Goal: Task Accomplishment & Management: Manage account settings

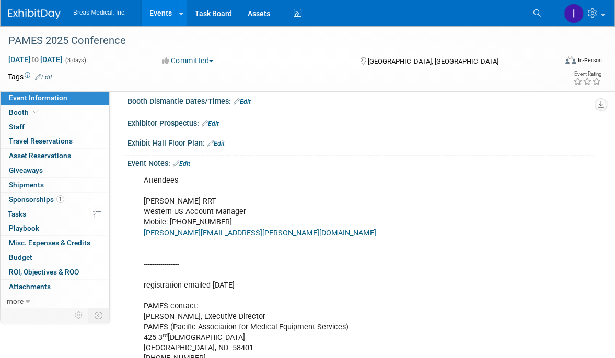
click at [156, 15] on link "Events" at bounding box center [161, 13] width 38 height 26
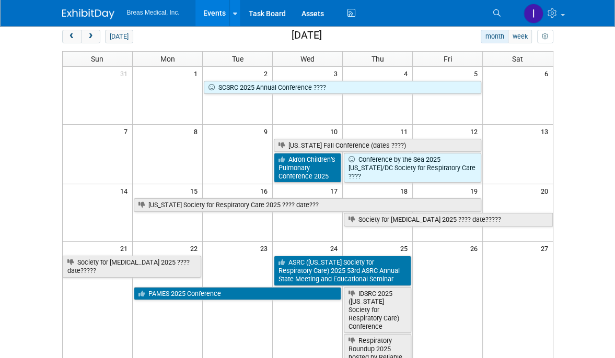
scroll to position [32, 0]
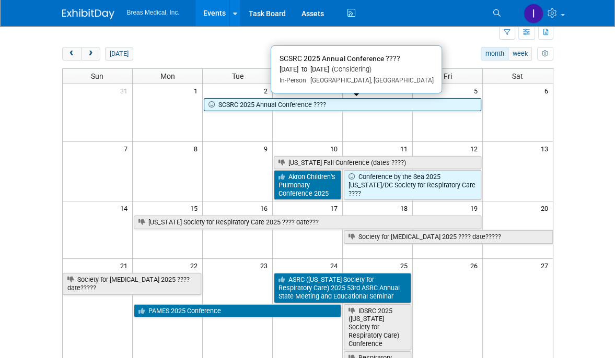
click at [255, 101] on link "SCSRC 2025 Annual Conference ????" at bounding box center [342, 105] width 277 height 14
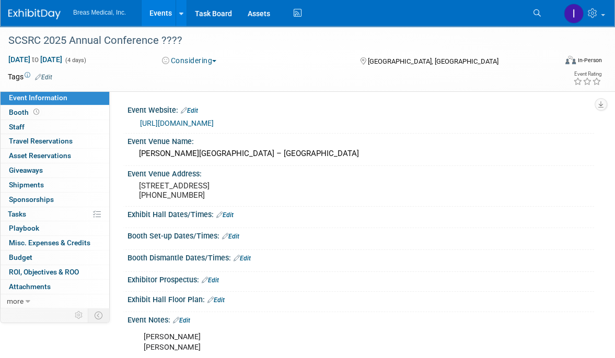
click at [214, 123] on link "https://www.scsrc.org/event/scsrc-2025-annual-conference/" at bounding box center [177, 123] width 74 height 8
click at [380, 237] on div "Booth Set-up Dates/Times: Edit" at bounding box center [360, 235] width 466 height 14
click at [13, 112] on span "Booth" at bounding box center [25, 112] width 32 height 8
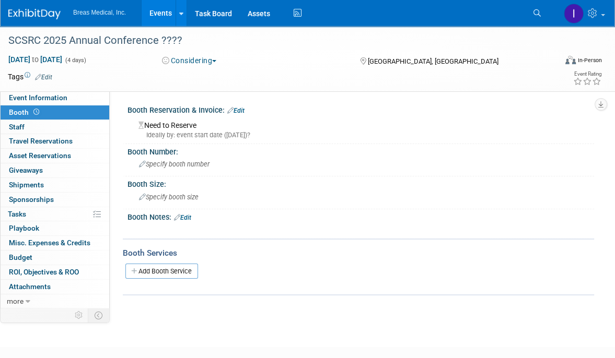
click at [191, 216] on link "Edit" at bounding box center [182, 217] width 17 height 7
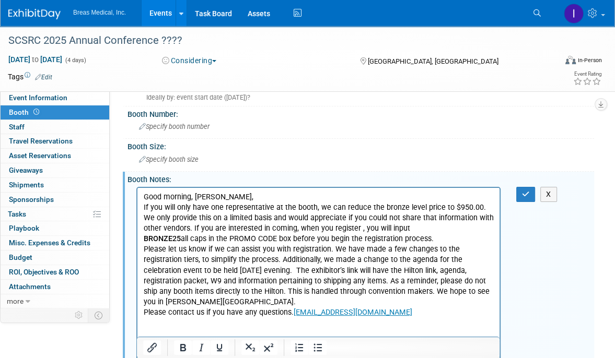
click at [244, 328] on p "Rich Text Area. Press ALT-0 for help." at bounding box center [319, 333] width 350 height 10
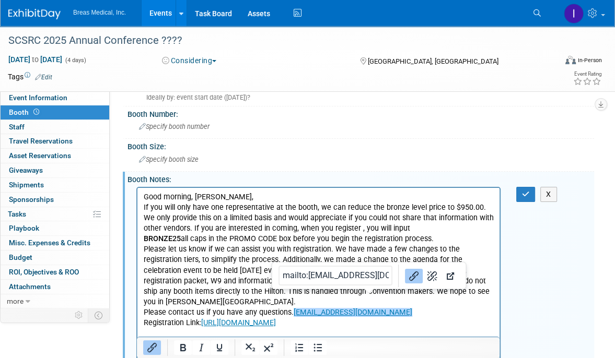
click at [559, 284] on div "X" at bounding box center [360, 275] width 466 height 183
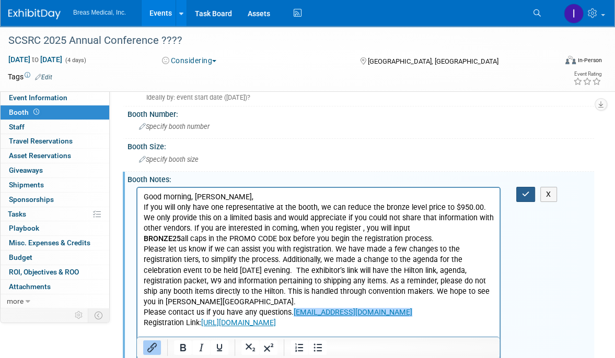
click at [520, 192] on button "button" at bounding box center [525, 194] width 19 height 15
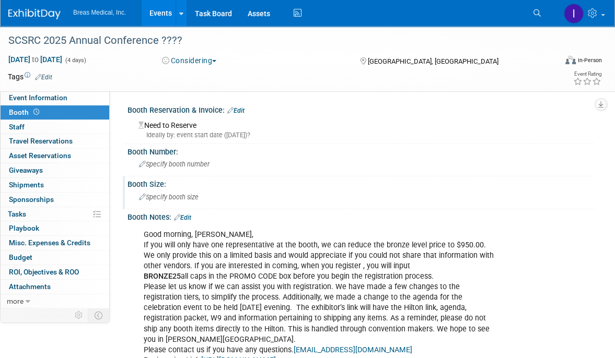
scroll to position [174, 0]
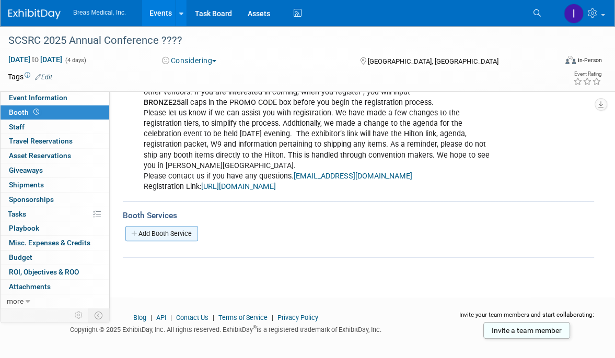
click at [184, 226] on link "Add Booth Service" at bounding box center [161, 233] width 73 height 15
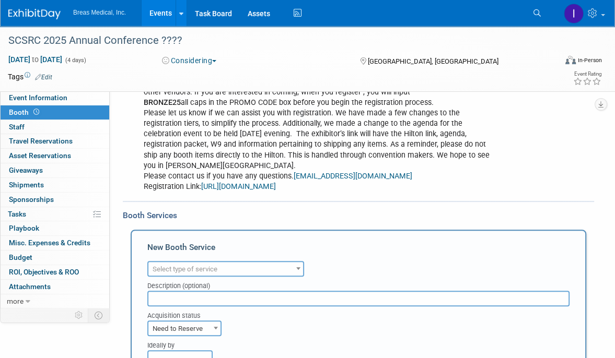
scroll to position [0, 0]
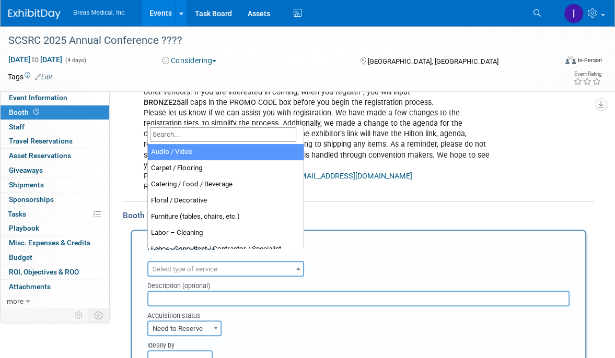
click at [203, 265] on span "Select type of service" at bounding box center [185, 269] width 65 height 8
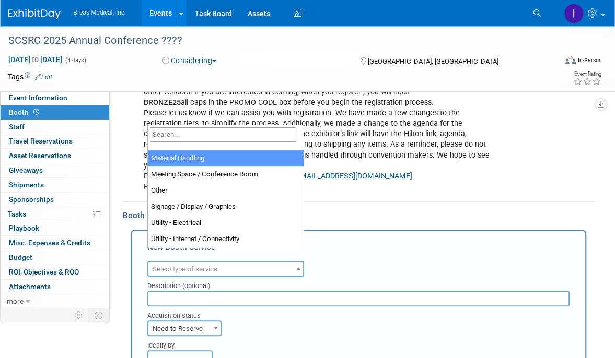
scroll to position [261, 0]
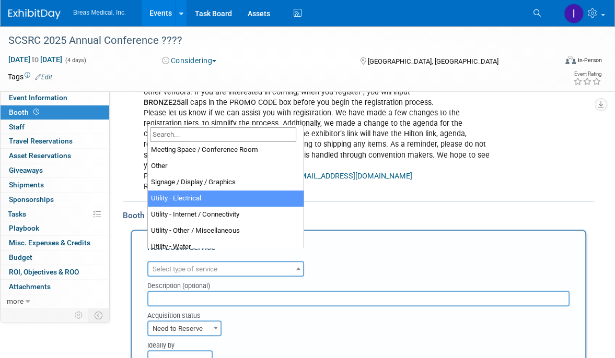
select select "8"
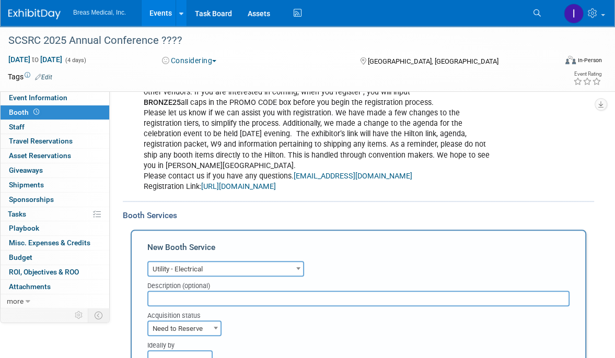
click at [198, 291] on input "text" at bounding box center [358, 299] width 422 height 16
type input "included in booth cost"
click at [397, 307] on div "Acquisition status" at bounding box center [358, 314] width 422 height 14
click at [186, 322] on span "Need to Reserve" at bounding box center [184, 329] width 72 height 15
select select "2"
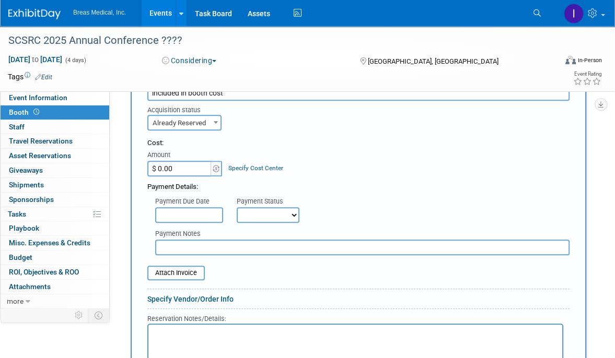
scroll to position [435, 0]
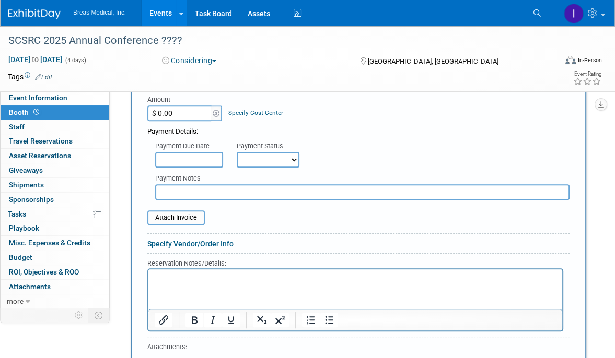
click at [188, 282] on p "Rich Text Area. Press ALT-0 for help." at bounding box center [356, 278] width 402 height 10
click at [171, 279] on p "reserced at booth purchase" at bounding box center [356, 278] width 402 height 10
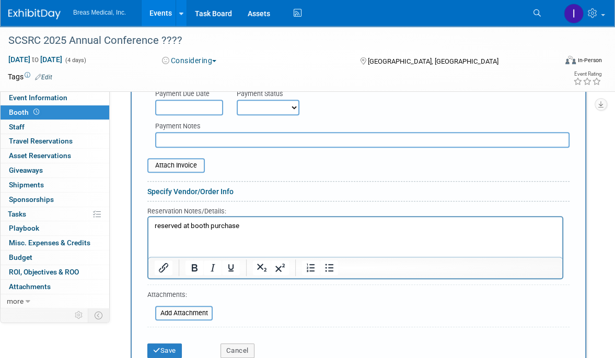
scroll to position [540, 0]
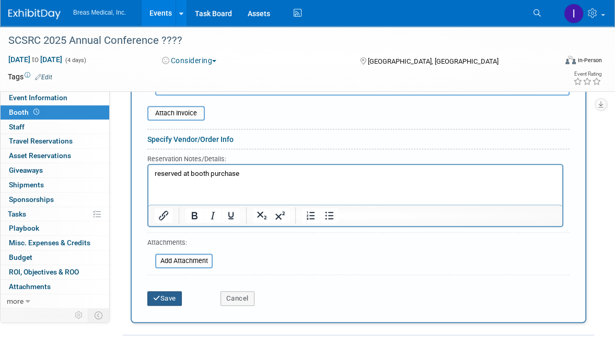
click at [173, 291] on button "Save" at bounding box center [164, 298] width 34 height 15
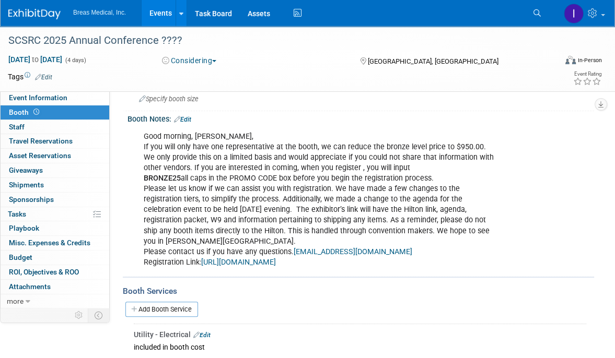
scroll to position [0, 0]
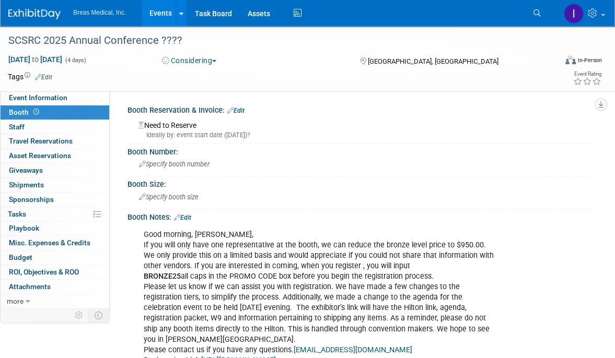
click at [240, 112] on link "Edit" at bounding box center [235, 110] width 17 height 7
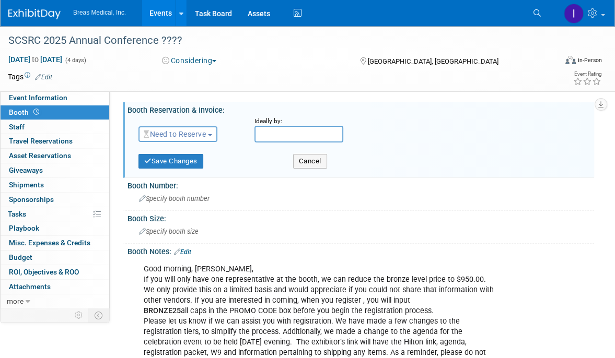
click at [201, 132] on span "Need to Reserve" at bounding box center [175, 134] width 62 height 8
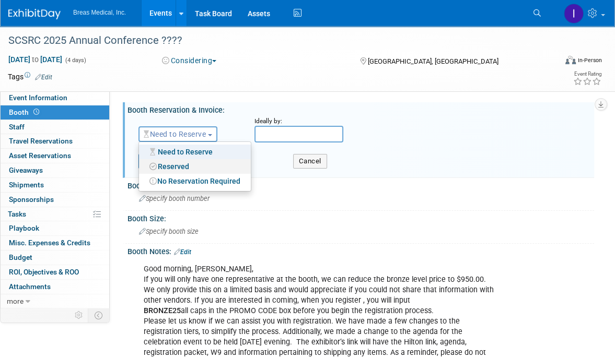
click at [181, 166] on link "Reserved" at bounding box center [195, 166] width 112 height 15
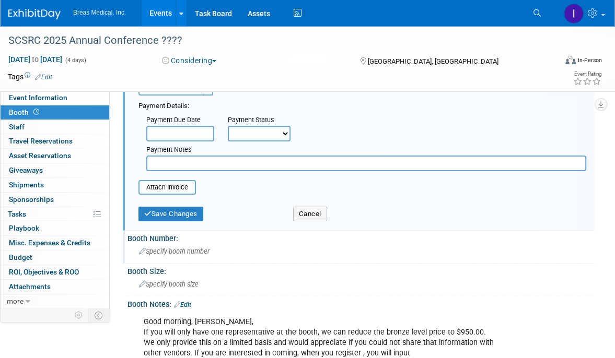
scroll to position [104, 0]
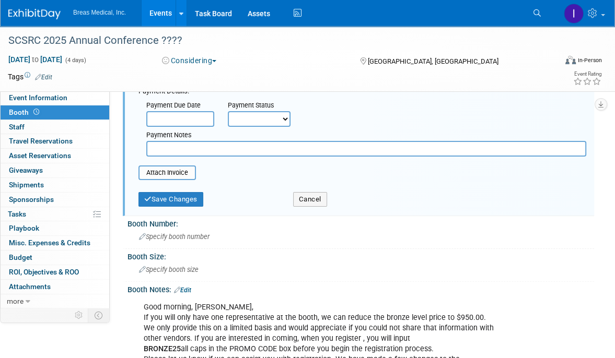
click at [204, 146] on input "text" at bounding box center [366, 149] width 440 height 16
paste input "Powered by Constant Contact & CHECK Check event banner Order summary Bronze Lev…"
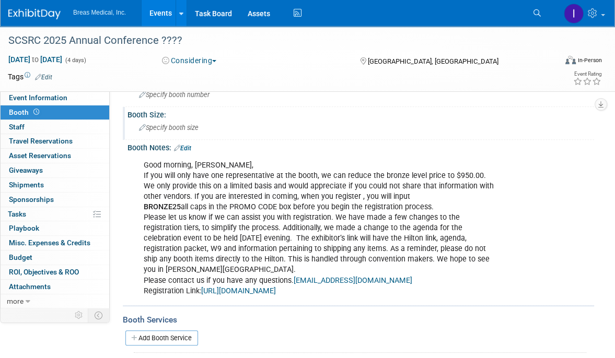
scroll to position [0, 0]
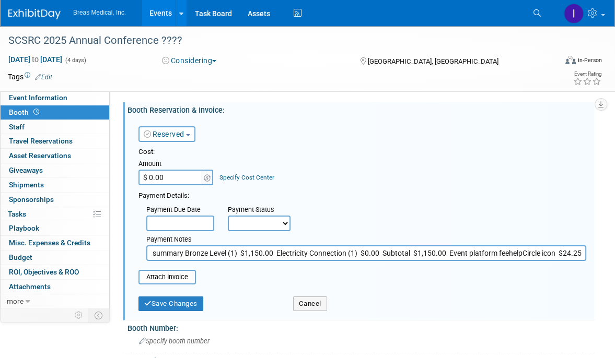
drag, startPoint x: 508, startPoint y: 251, endPoint x: 555, endPoint y: 246, distance: 47.8
click at [555, 246] on input "Powered by Constant Contact & CHECK Check event banner Order summary Bronze Lev…" at bounding box center [366, 253] width 440 height 16
type input "Powered by Constant Contact & CHECK Check event banner Order summary Bronze Lev…"
click at [188, 253] on input "Powered by Constant Contact & CHECK Check event banner Order summary Bronze Lev…" at bounding box center [366, 253] width 440 height 16
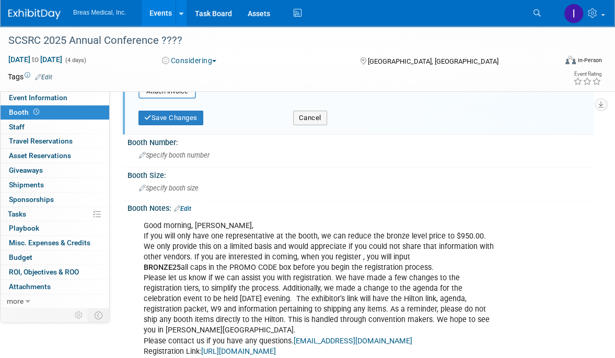
scroll to position [209, 0]
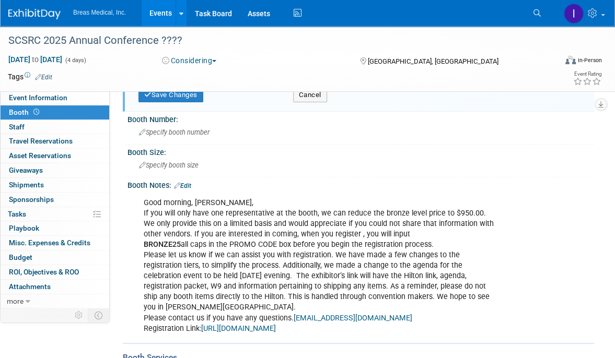
click at [191, 182] on link "Edit" at bounding box center [182, 185] width 17 height 7
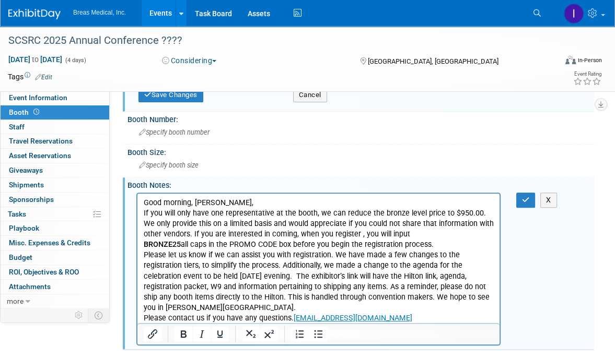
scroll to position [366, 0]
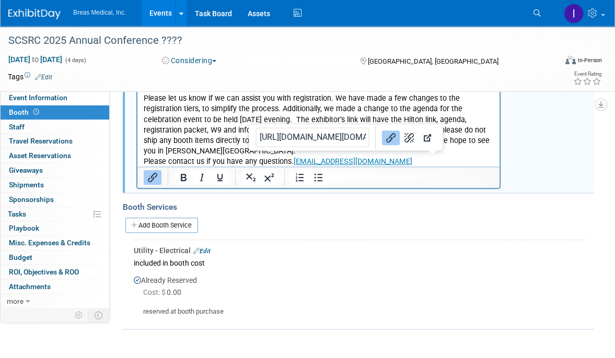
click at [468, 162] on p "Good morning, Mathew, If you will only have one representative at the booth, we…" at bounding box center [319, 109] width 350 height 136
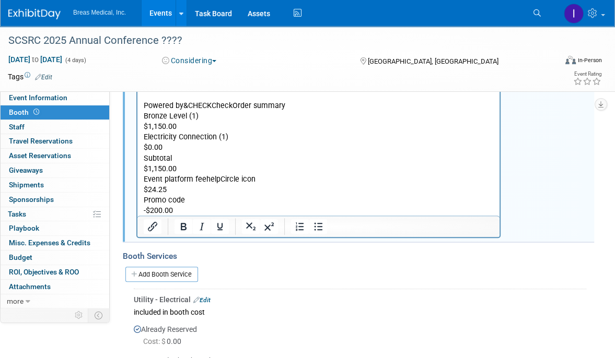
scroll to position [470, 0]
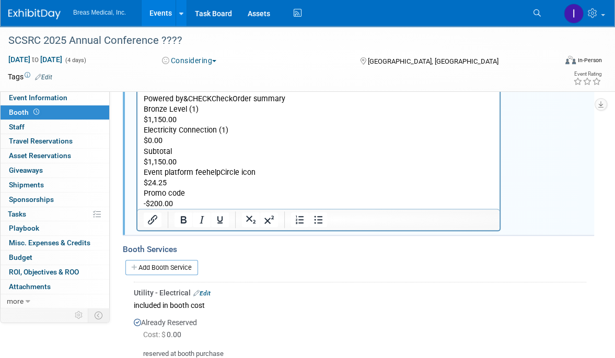
drag, startPoint x: 153, startPoint y: 204, endPoint x: 138, endPoint y: 204, distance: 14.6
click at [138, 204] on html "Good morning, Mathew, If you will only have one representative at the booth, we…" at bounding box center [318, 76] width 362 height 287
drag, startPoint x: 177, startPoint y: 203, endPoint x: 128, endPoint y: 202, distance: 48.6
click at [137, 202] on html "Good morning, Mathew, If you will only have one representative at the booth, we…" at bounding box center [318, 76] width 362 height 287
click at [180, 209] on p "BRONZE25Total$974.25" at bounding box center [319, 214] width 350 height 10
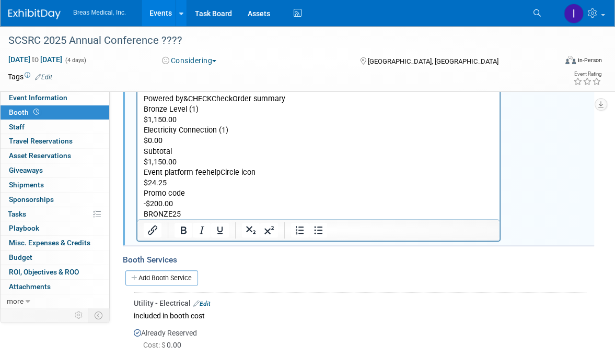
drag, startPoint x: 189, startPoint y: 214, endPoint x: 164, endPoint y: 215, distance: 24.6
click at [164, 220] on p "Total$974.25" at bounding box center [319, 225] width 350 height 10
copy p "974.25"
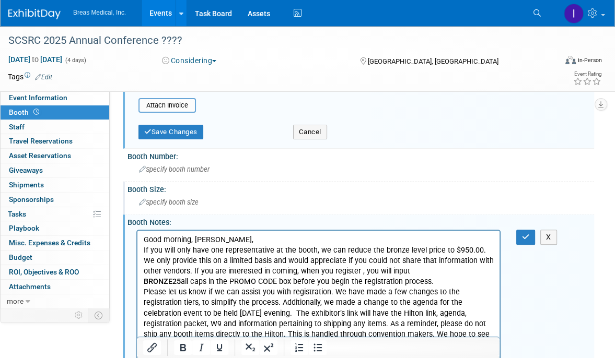
scroll to position [157, 0]
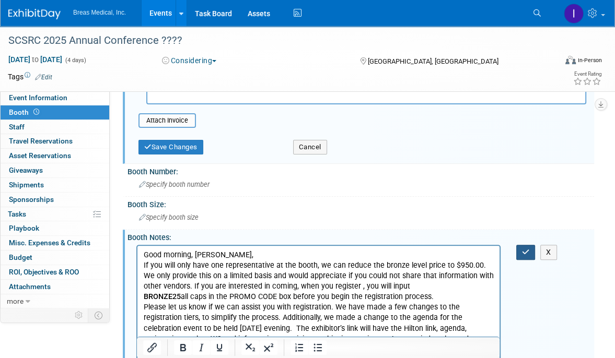
click at [530, 254] on button "button" at bounding box center [525, 252] width 19 height 15
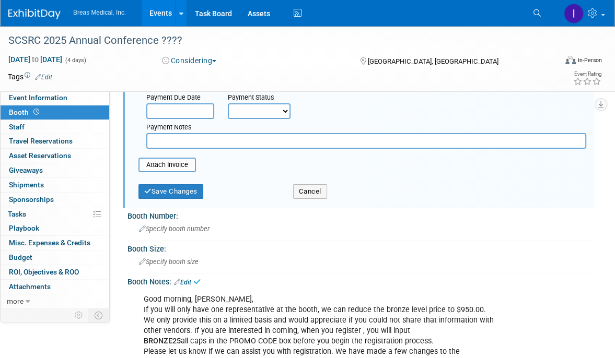
scroll to position [0, 0]
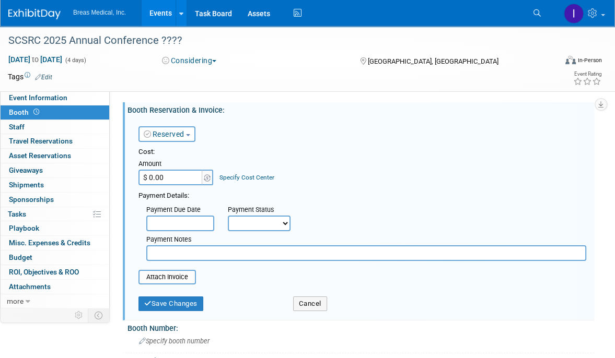
click at [178, 180] on input "$ 0.00" at bounding box center [170, 178] width 65 height 16
paste input "974.25"
type input "$ 974.25"
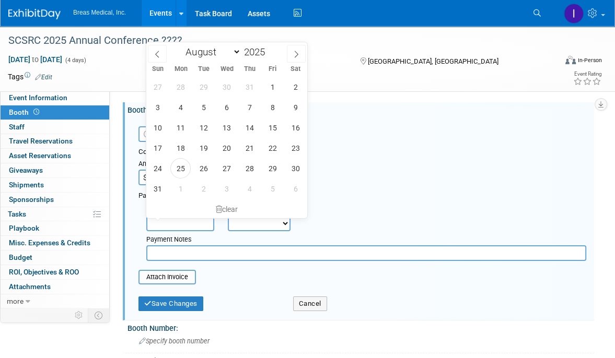
click at [163, 226] on input "text" at bounding box center [180, 224] width 68 height 16
click at [185, 167] on span "25" at bounding box center [180, 168] width 20 height 20
type input "Aug 25, 2025"
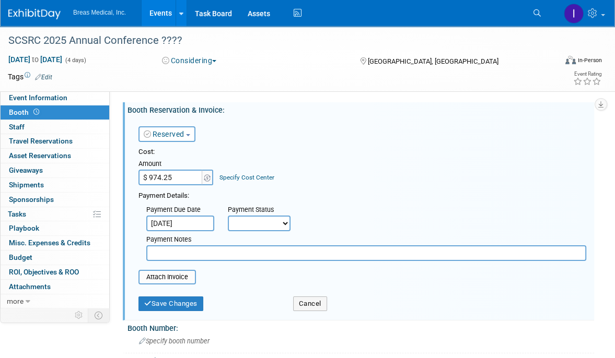
click at [255, 225] on select "Not Paid Yet Partially Paid Paid in Full" at bounding box center [259, 224] width 63 height 16
select select "1"
click at [228, 216] on select "Not Paid Yet Partially Paid Paid in Full" at bounding box center [259, 224] width 63 height 16
click at [186, 252] on input "text" at bounding box center [366, 253] width 440 height 16
type input "iwd am ex work"
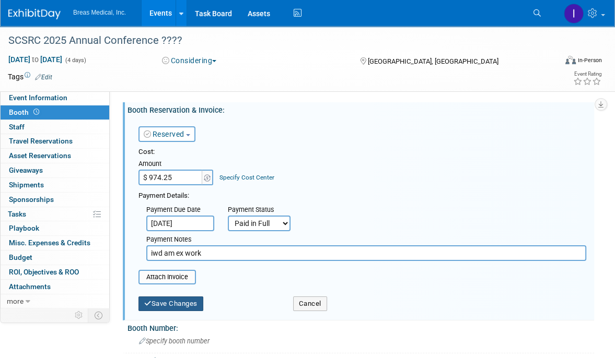
click at [176, 302] on button "Save Changes" at bounding box center [170, 304] width 65 height 15
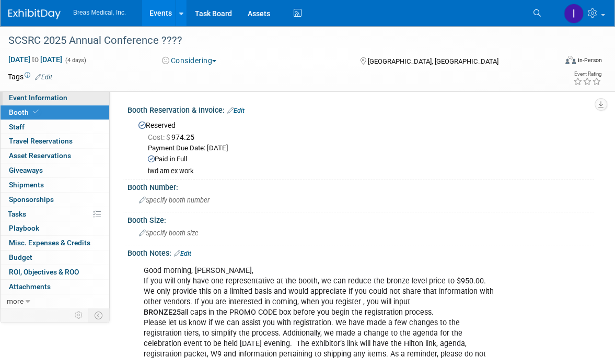
click at [48, 99] on span "Event Information" at bounding box center [38, 97] width 58 height 8
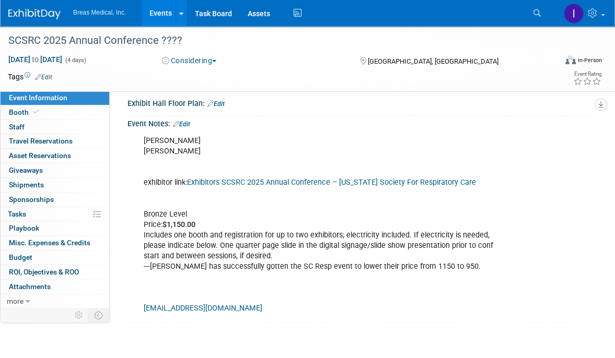
scroll to position [209, 0]
